Goal: Transaction & Acquisition: Purchase product/service

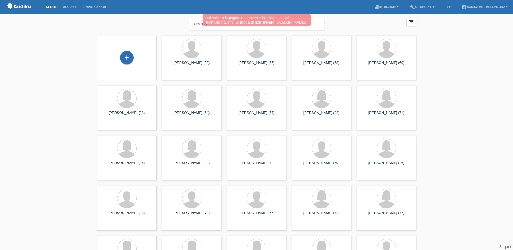
click at [197, 23] on div "Hai salvato la pagina di accesso sbagliata nei tuoi segnalibri/favoriti. Si pre…" at bounding box center [256, 20] width 308 height 13
click at [197, 23] on input "text" at bounding box center [256, 24] width 135 height 13
type input "mario zappi"
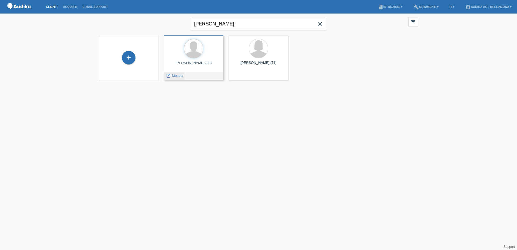
click at [170, 76] on icon "launch" at bounding box center [168, 75] width 5 height 5
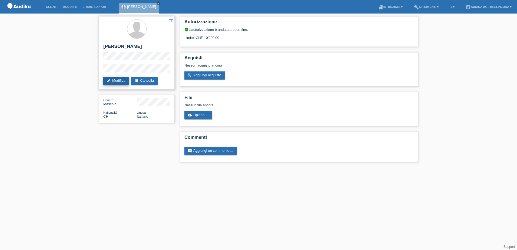
click at [117, 82] on link "edit Modifica" at bounding box center [116, 81] width 26 height 8
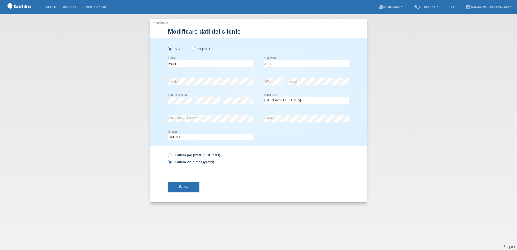
select select "CH"
click at [188, 187] on span "Salva" at bounding box center [184, 186] width 10 height 4
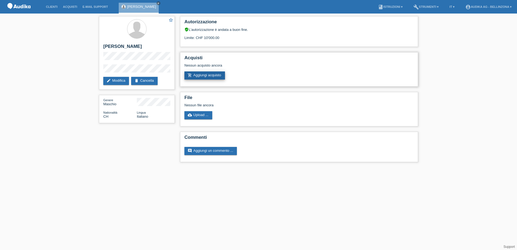
click at [208, 76] on link "add_shopping_cart Aggiungi acquisto" at bounding box center [204, 75] width 41 height 8
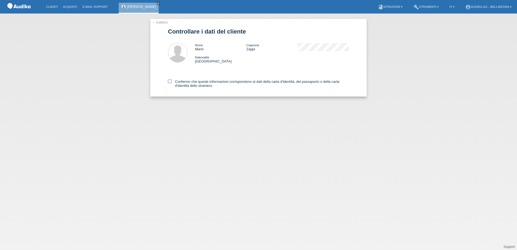
click at [168, 82] on icon at bounding box center [170, 81] width 4 height 4
click at [168, 82] on input "Confermo che queste informazioni corrispondono ai dati della carta d'identità, …" at bounding box center [170, 81] width 4 height 4
checkbox input "true"
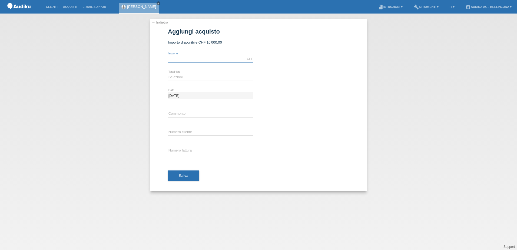
click at [184, 57] on input "text" at bounding box center [210, 58] width 85 height 7
type input "6631.00"
click at [186, 77] on select "Selezioni 12 rate 24 rate" at bounding box center [210, 77] width 85 height 6
select select "177"
click at [168, 74] on select "Selezioni 12 rate 24 rate" at bounding box center [210, 77] width 85 height 6
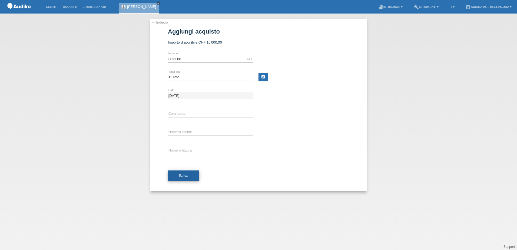
click at [183, 177] on span "Salva" at bounding box center [184, 175] width 10 height 4
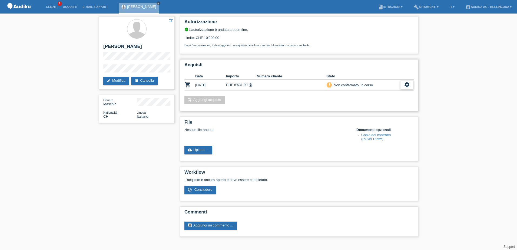
click at [407, 85] on icon "settings" at bounding box center [407, 85] width 6 height 6
click at [375, 102] on span "Scaricare GTC" at bounding box center [369, 101] width 25 height 6
click at [409, 85] on icon "settings" at bounding box center [407, 85] width 6 height 6
click at [408, 86] on icon "settings" at bounding box center [407, 85] width 6 height 6
drag, startPoint x: 408, startPoint y: 86, endPoint x: 371, endPoint y: 102, distance: 40.4
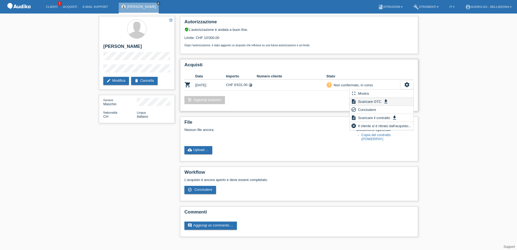
click at [371, 102] on span "Scaricare GTC" at bounding box center [369, 101] width 25 height 6
click at [410, 82] on div "settings" at bounding box center [407, 85] width 14 height 9
click at [409, 84] on icon "settings" at bounding box center [407, 85] width 6 height 6
click at [403, 86] on div "settings" at bounding box center [407, 85] width 14 height 9
click at [369, 101] on span "Scaricare GTC" at bounding box center [369, 101] width 25 height 6
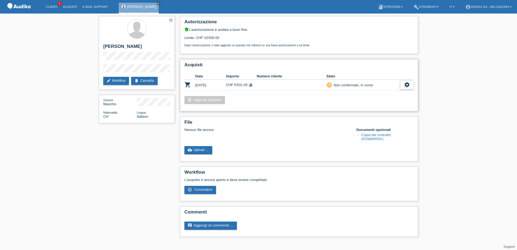
click at [401, 84] on div "settings" at bounding box center [407, 85] width 14 height 9
click at [368, 108] on span "Concludere" at bounding box center [367, 109] width 20 height 6
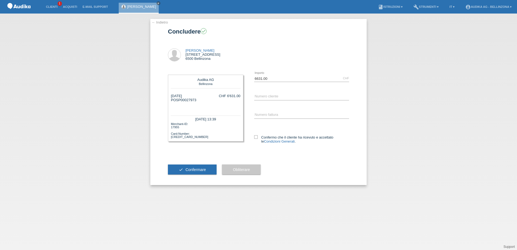
drag, startPoint x: 197, startPoint y: 101, endPoint x: 177, endPoint y: 101, distance: 19.7
click at [177, 101] on div "25.09.2025 POSP00027973 CHF 6'631.00" at bounding box center [205, 102] width 69 height 16
copy div "SP00027973"
click at [261, 113] on input "SOI" at bounding box center [301, 115] width 95 height 7
paste input "000355597"
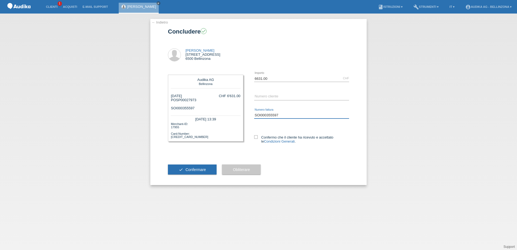
type input "SOI000355597"
click at [258, 97] on input "C" at bounding box center [301, 96] width 95 height 7
paste input "12721676"
type input "C12721676"
click at [256, 138] on icon at bounding box center [256, 137] width 4 height 4
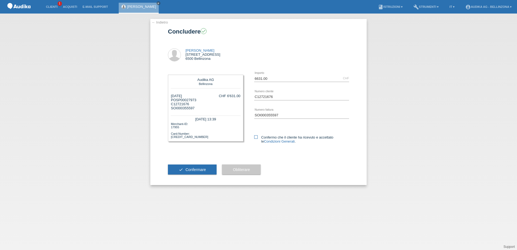
click at [256, 138] on input "Confermo che il cliente ha ricevuto e accettato le Condizioni Generali ." at bounding box center [256, 137] width 4 height 4
checkbox input "true"
click at [201, 167] on button "check Confermare" at bounding box center [192, 169] width 49 height 10
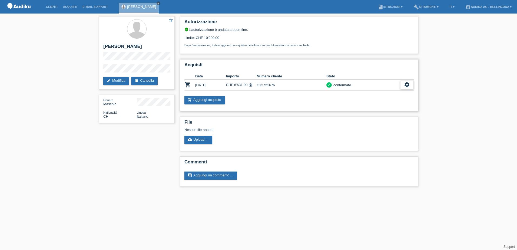
click at [407, 86] on icon "settings" at bounding box center [407, 85] width 6 height 6
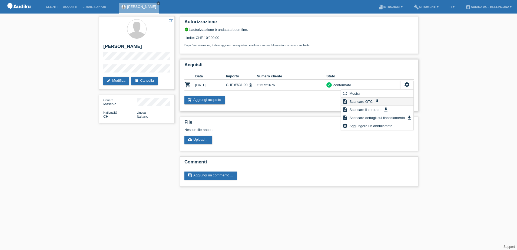
click at [364, 100] on span "Scaricare GTC" at bounding box center [360, 101] width 25 height 6
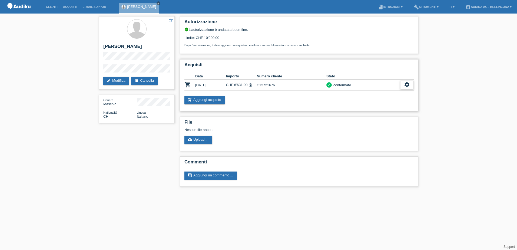
click at [407, 85] on icon "settings" at bounding box center [407, 85] width 6 height 6
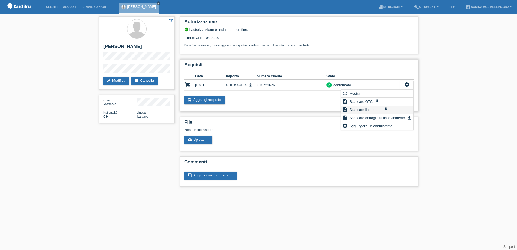
click at [371, 109] on span "Scaricare il contratto" at bounding box center [365, 109] width 34 height 6
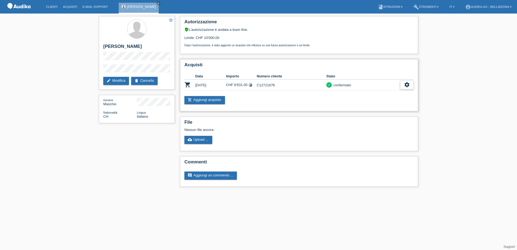
click at [405, 83] on icon "settings" at bounding box center [407, 85] width 6 height 6
click at [379, 117] on div "Autorizzazione verified_user L’autorizzazione è andata a buon fine. Limite: CHF…" at bounding box center [298, 103] width 243 height 178
click at [408, 84] on icon "settings" at bounding box center [407, 85] width 6 height 6
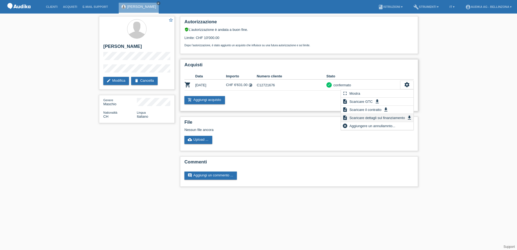
click at [378, 117] on span "Scaricare dettagli sul finanziamento" at bounding box center [376, 117] width 57 height 6
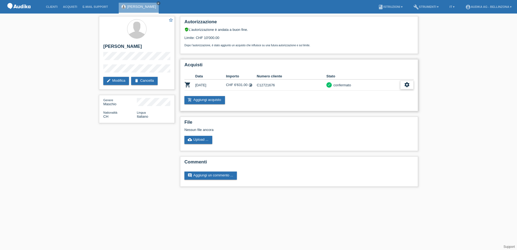
click at [407, 84] on icon "settings" at bounding box center [407, 85] width 6 height 6
click at [373, 109] on div "Acquisti Data Importo Numero cliente Stato shopping_cart [DATE] CHF 6'631.00 ti…" at bounding box center [299, 85] width 238 height 52
click at [404, 86] on icon "settings" at bounding box center [407, 85] width 6 height 6
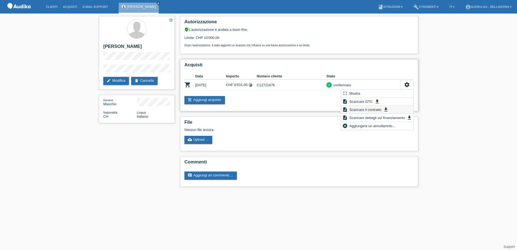
click at [374, 109] on span "Scaricare il contratto" at bounding box center [365, 109] width 34 height 6
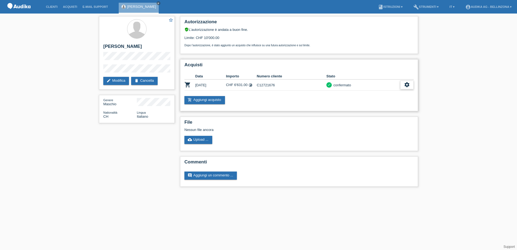
click at [408, 85] on icon "settings" at bounding box center [407, 85] width 6 height 6
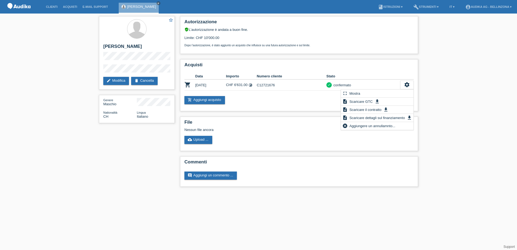
click at [450, 107] on div "star_border [PERSON_NAME] edit Modifica delete Cancella Genere Maschio National…" at bounding box center [258, 103] width 517 height 178
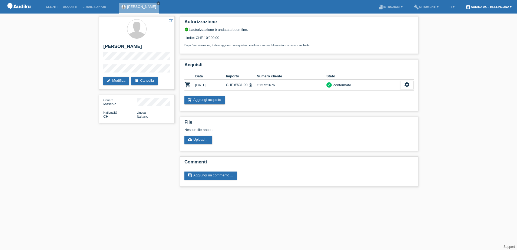
click at [488, 6] on link "account_circle Audika AG - Bellinzona ▾" at bounding box center [489, 6] width 52 height 3
click at [467, 33] on link "Logout" at bounding box center [466, 35] width 11 height 4
